Goal: Find specific page/section: Find specific page/section

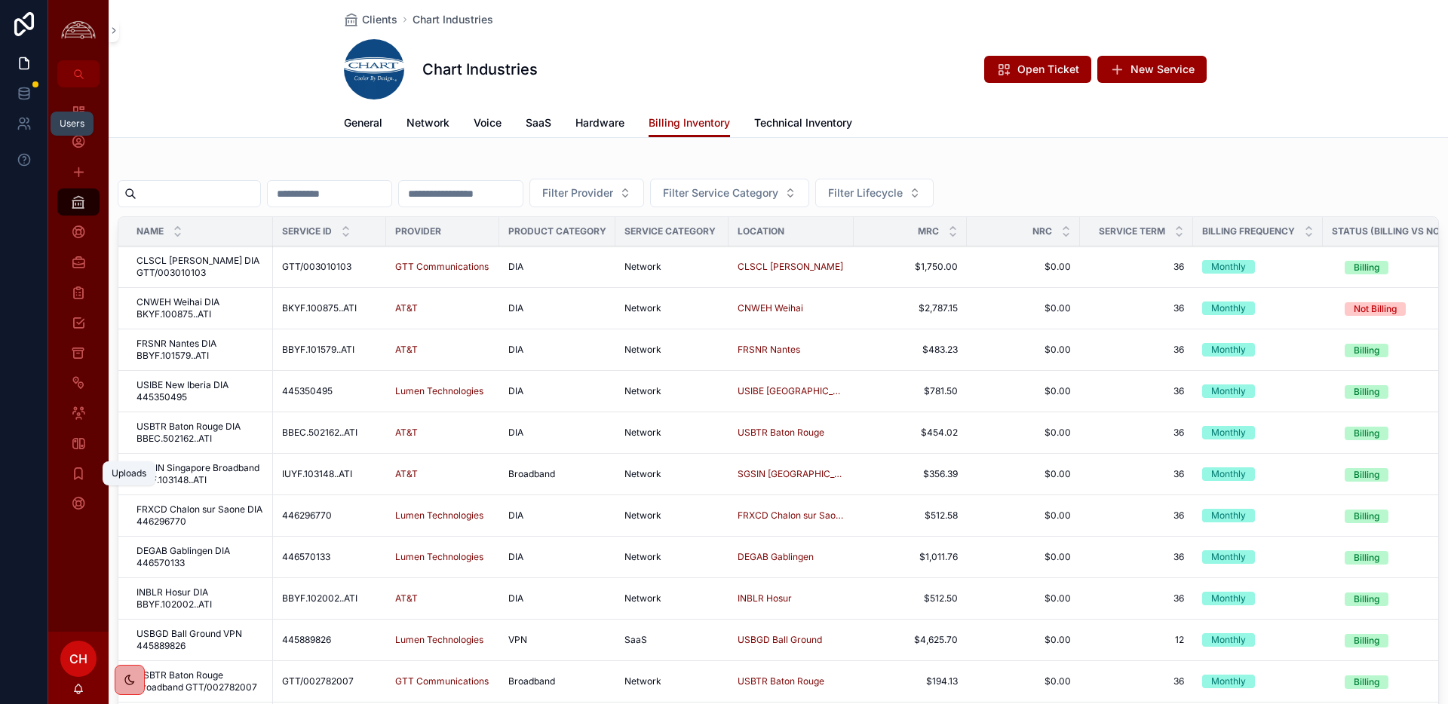
click at [74, 477] on icon "scrollable content" at bounding box center [78, 473] width 15 height 15
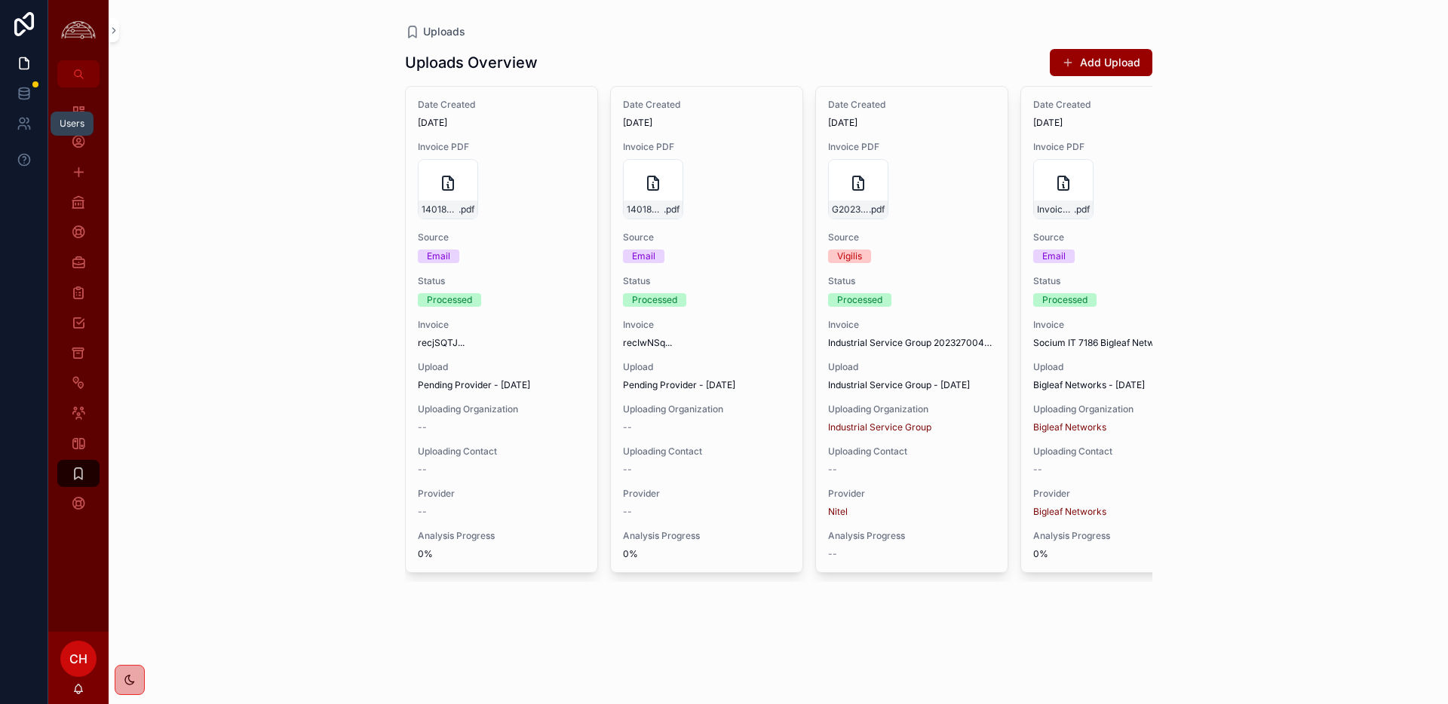
click at [514, 327] on span "Invoice" at bounding box center [501, 325] width 167 height 12
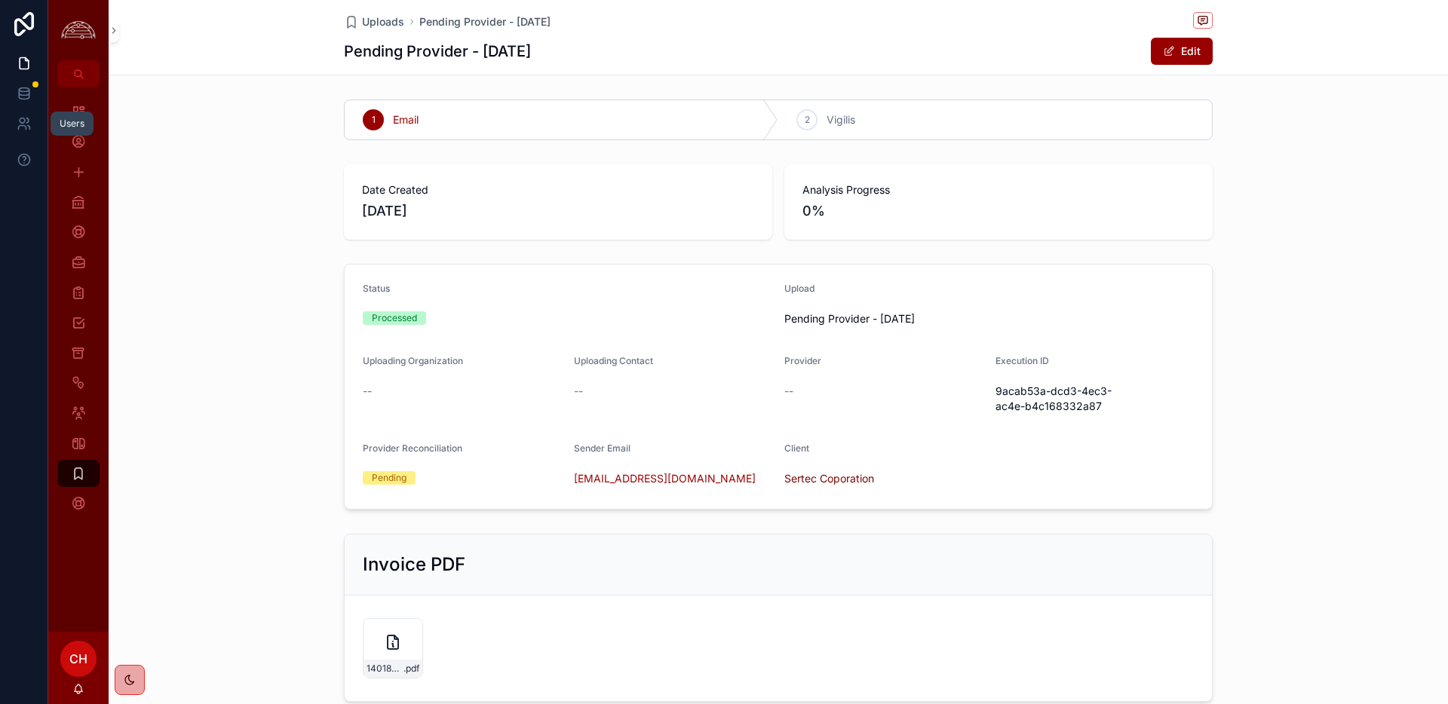
click at [381, 22] on span "Uploads" at bounding box center [383, 21] width 42 height 15
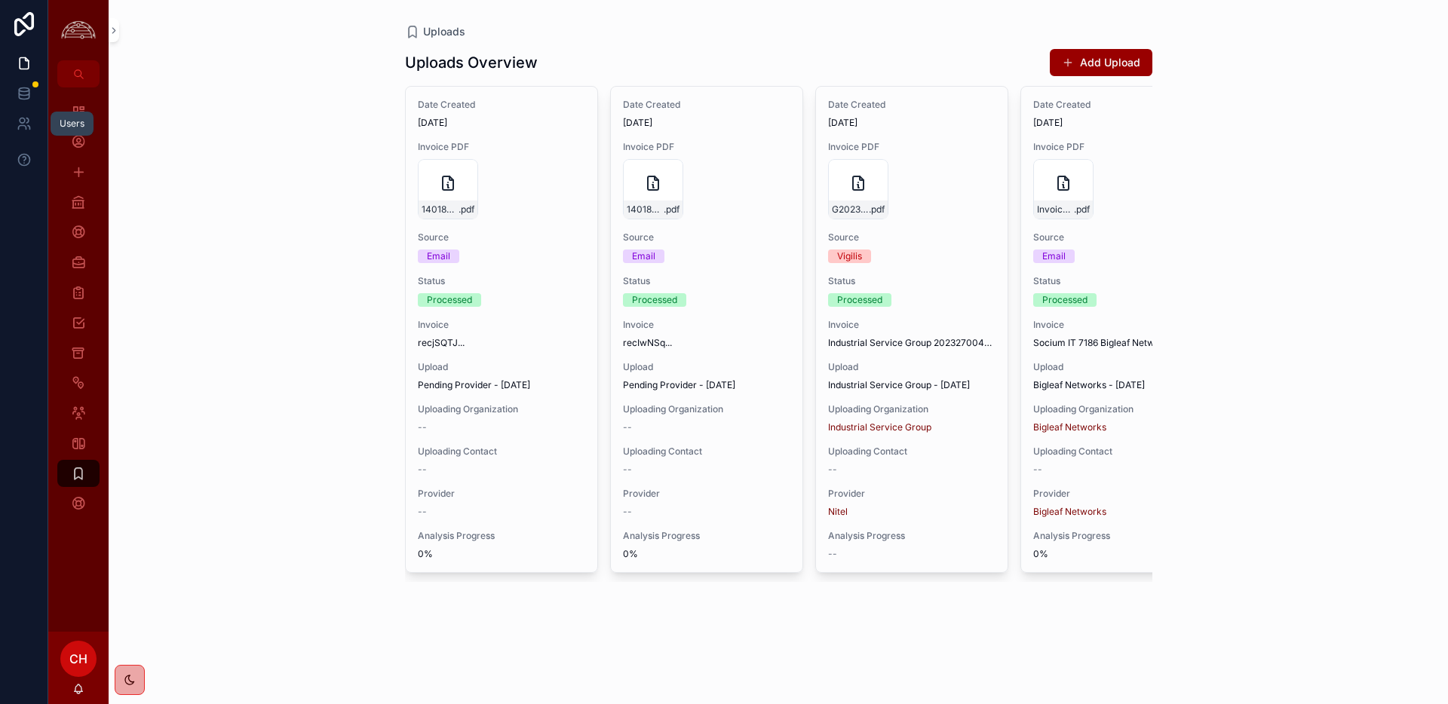
click at [677, 382] on span "Pending Provider - [DATE]" at bounding box center [706, 385] width 167 height 12
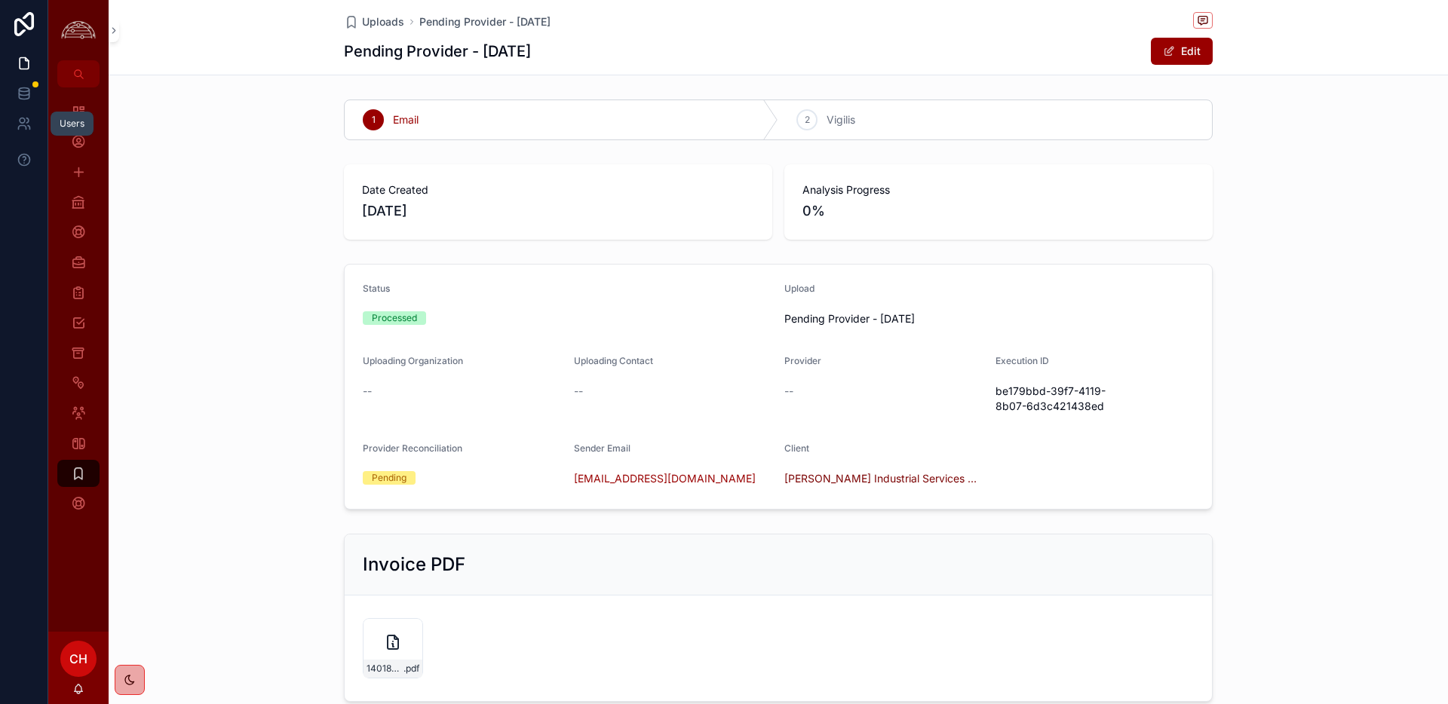
click at [388, 637] on icon "scrollable content" at bounding box center [393, 643] width 18 height 18
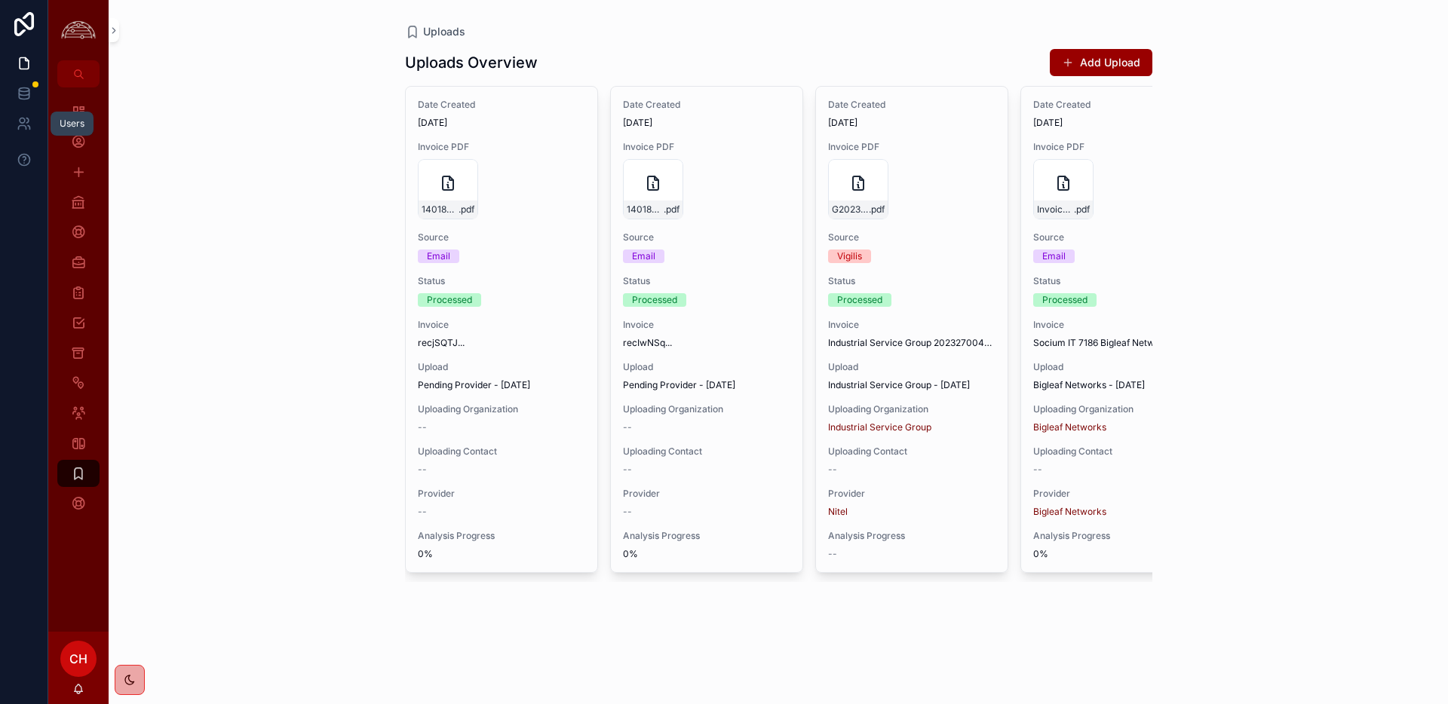
click at [678, 361] on span "Upload" at bounding box center [706, 367] width 167 height 12
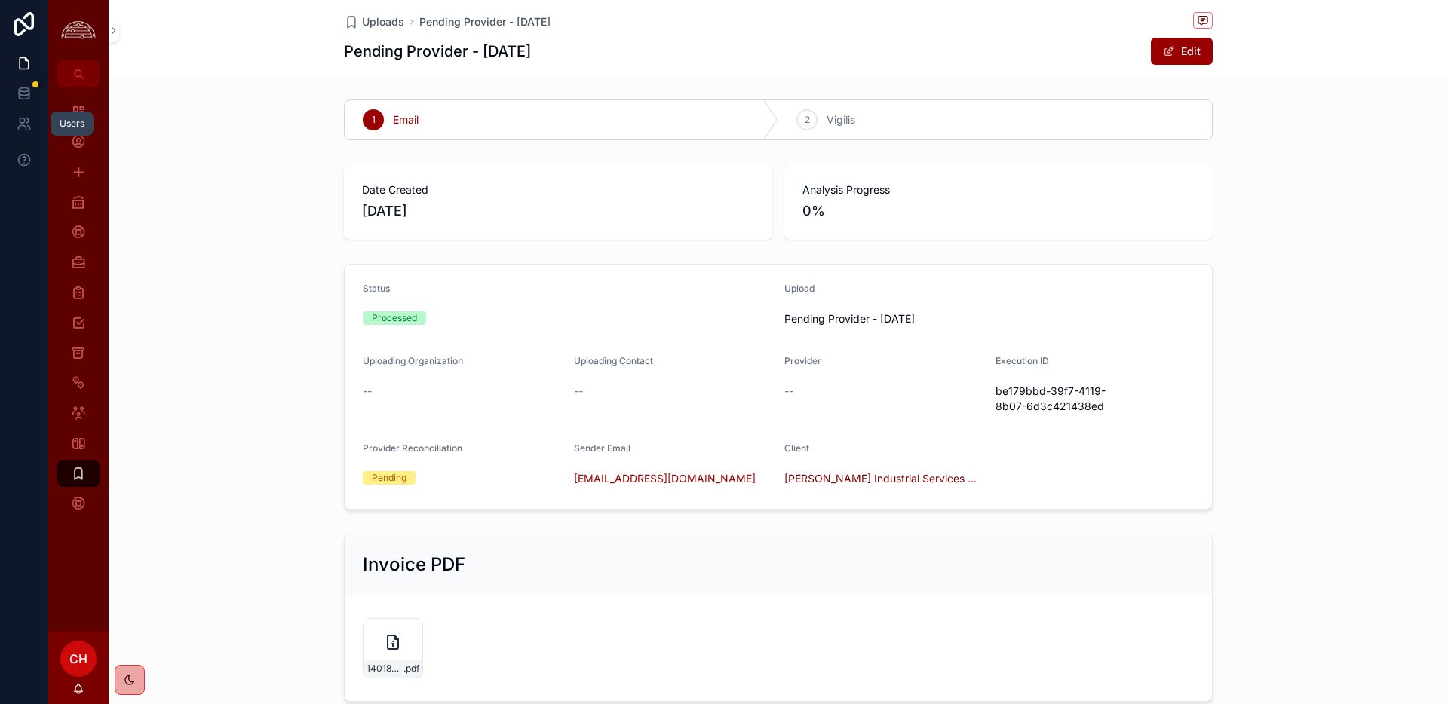
click at [833, 480] on span "[PERSON_NAME] Industrial Services Group" at bounding box center [883, 478] width 199 height 15
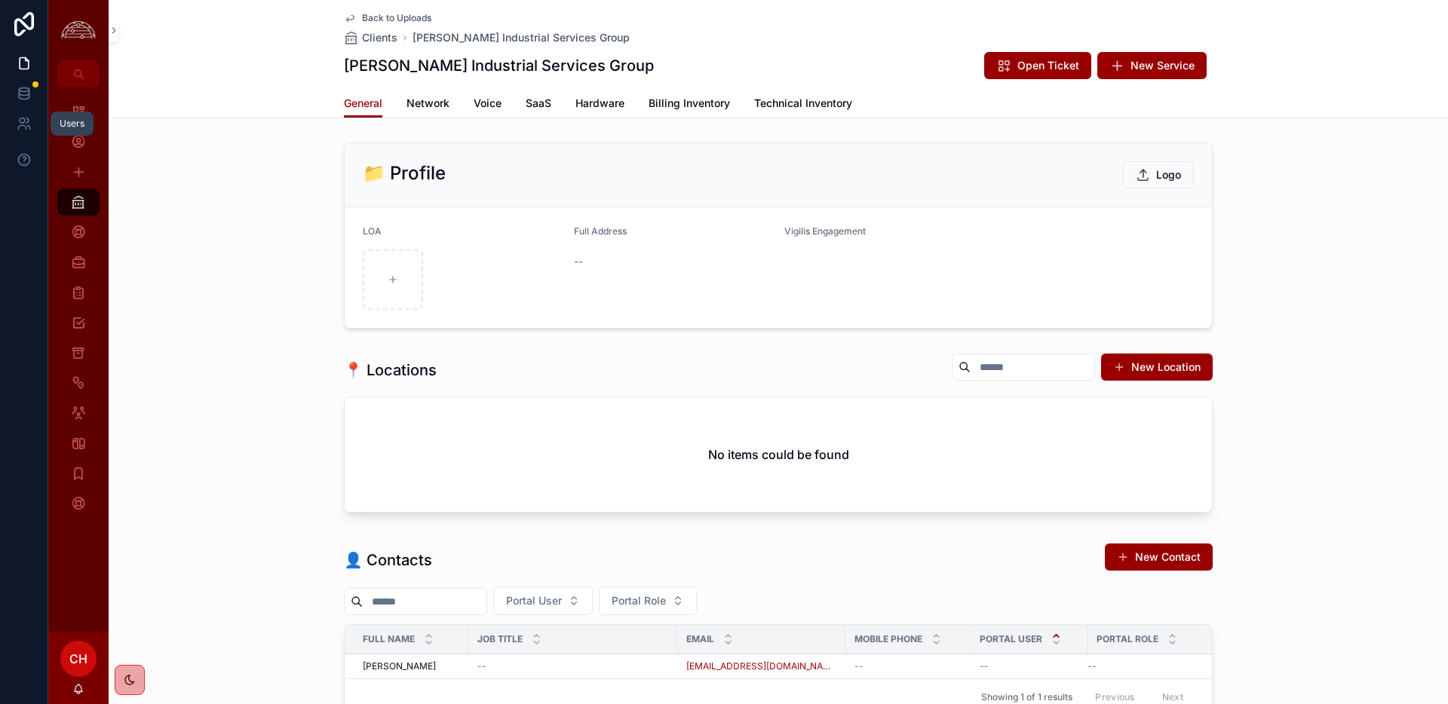
click at [438, 100] on span "Network" at bounding box center [428, 103] width 43 height 15
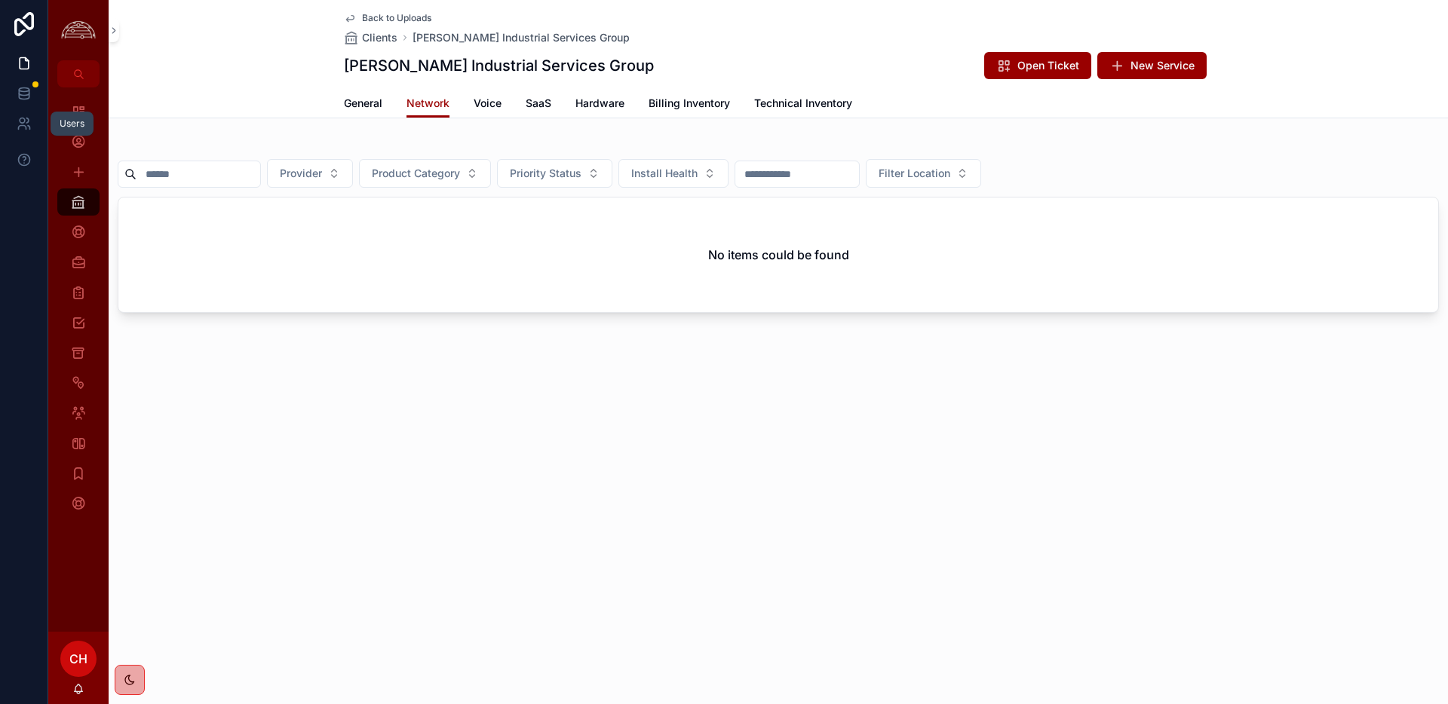
click at [386, 20] on span "Back to Uploads" at bounding box center [396, 18] width 69 height 12
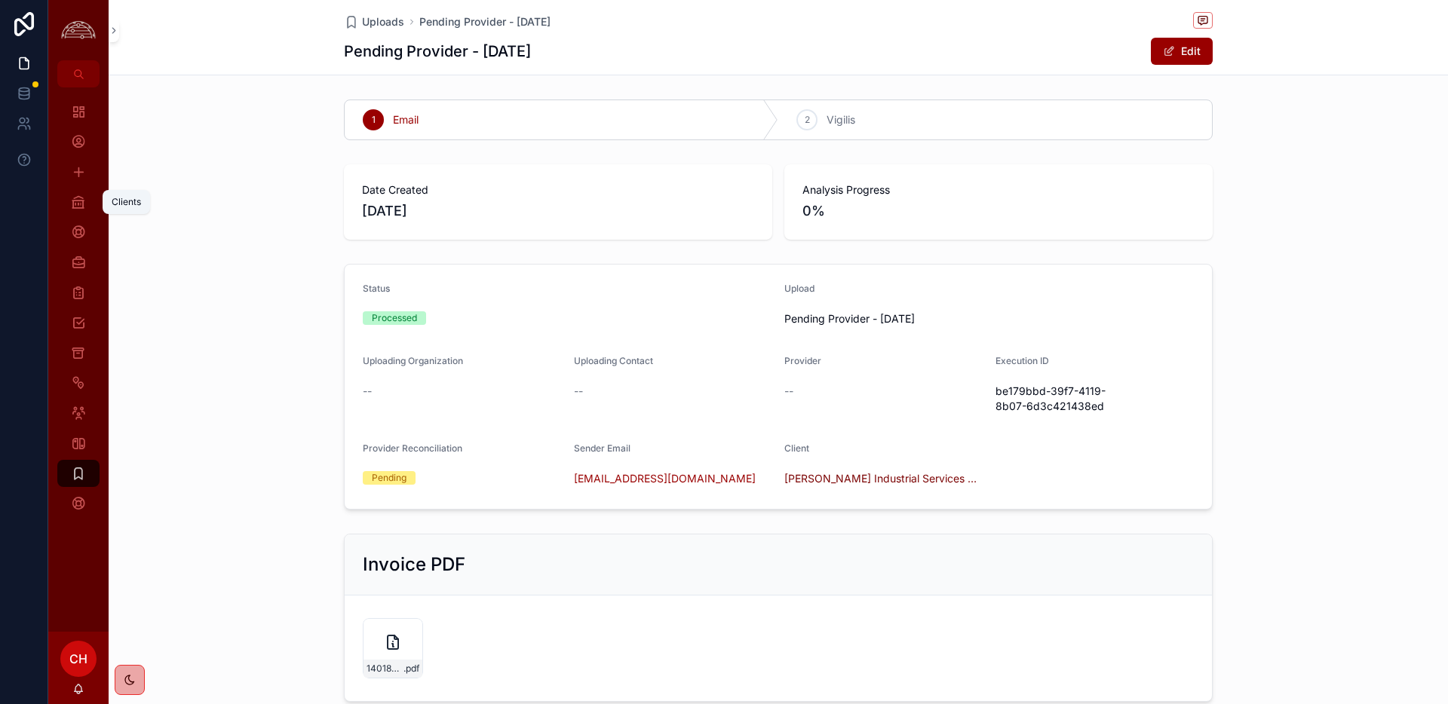
click at [81, 197] on icon "scrollable content" at bounding box center [78, 202] width 15 height 15
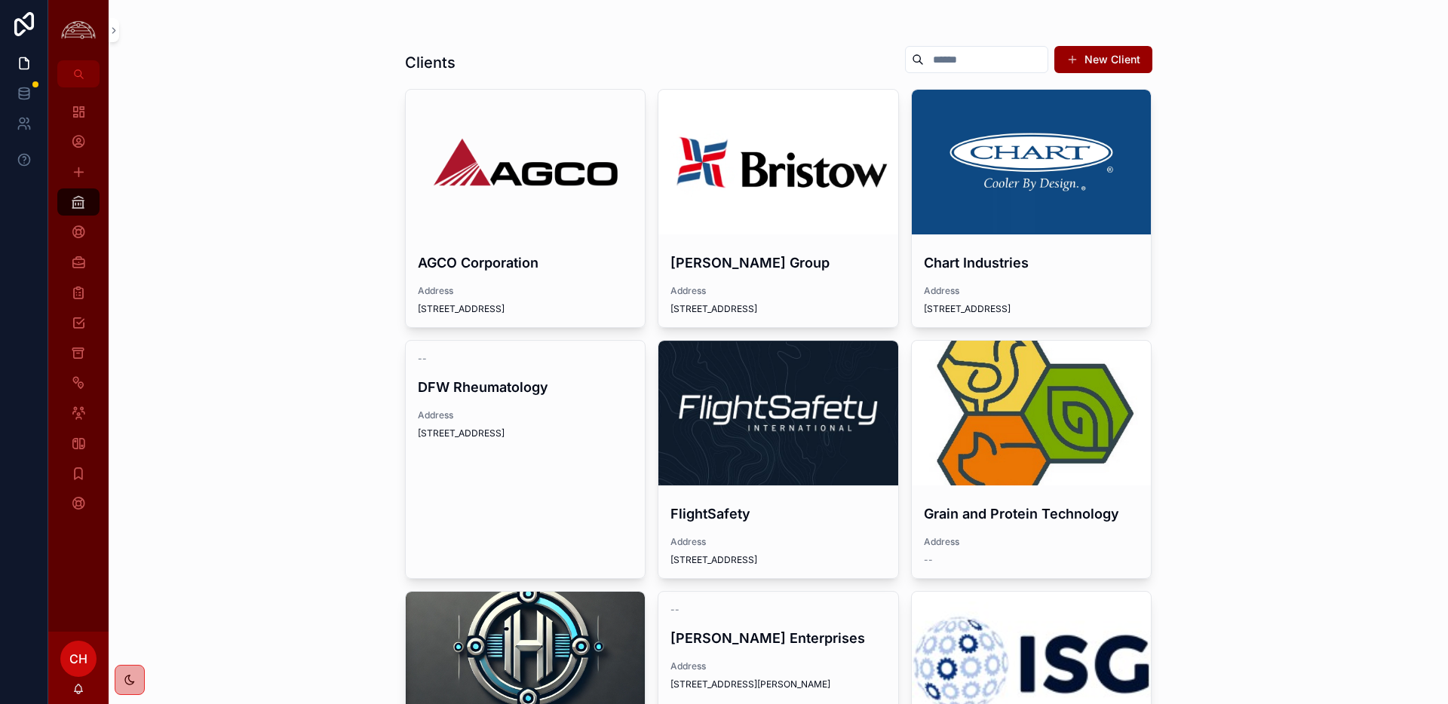
click at [971, 253] on h4 "Chart Industries" at bounding box center [1032, 263] width 216 height 20
